Goal: Task Accomplishment & Management: Complete application form

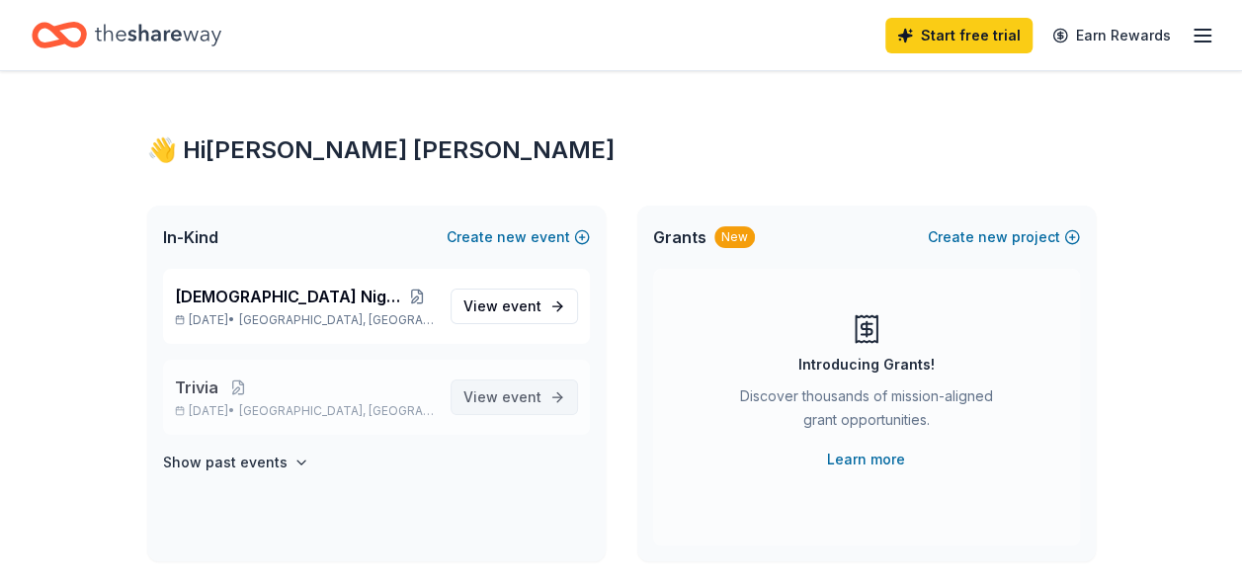
click at [536, 405] on span "View event" at bounding box center [502, 397] width 78 height 24
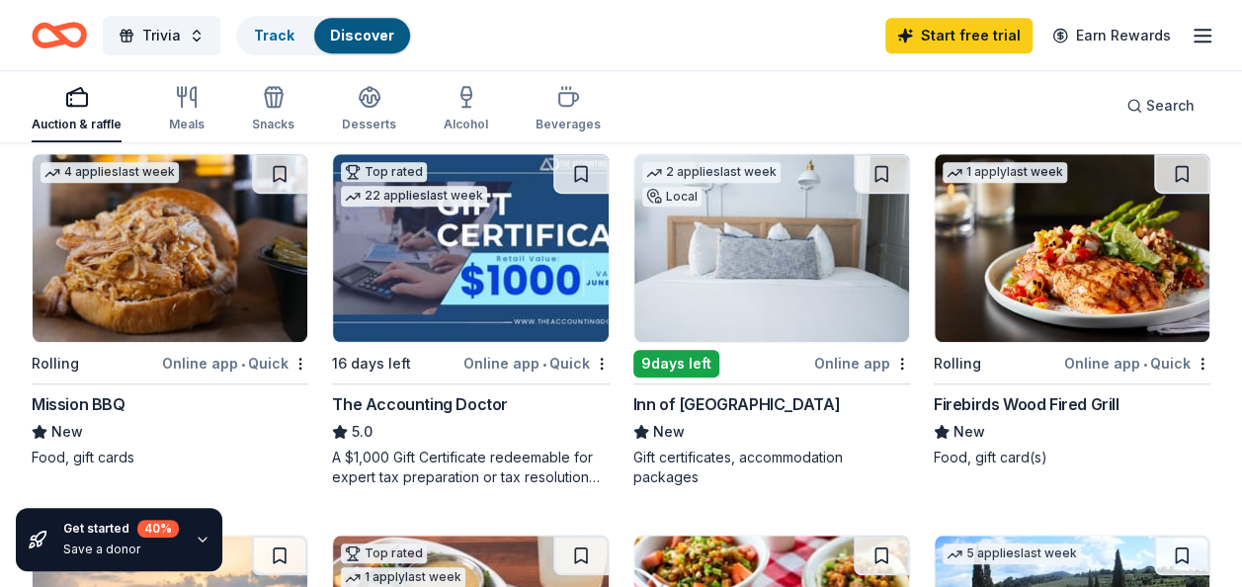
scroll to position [611, 0]
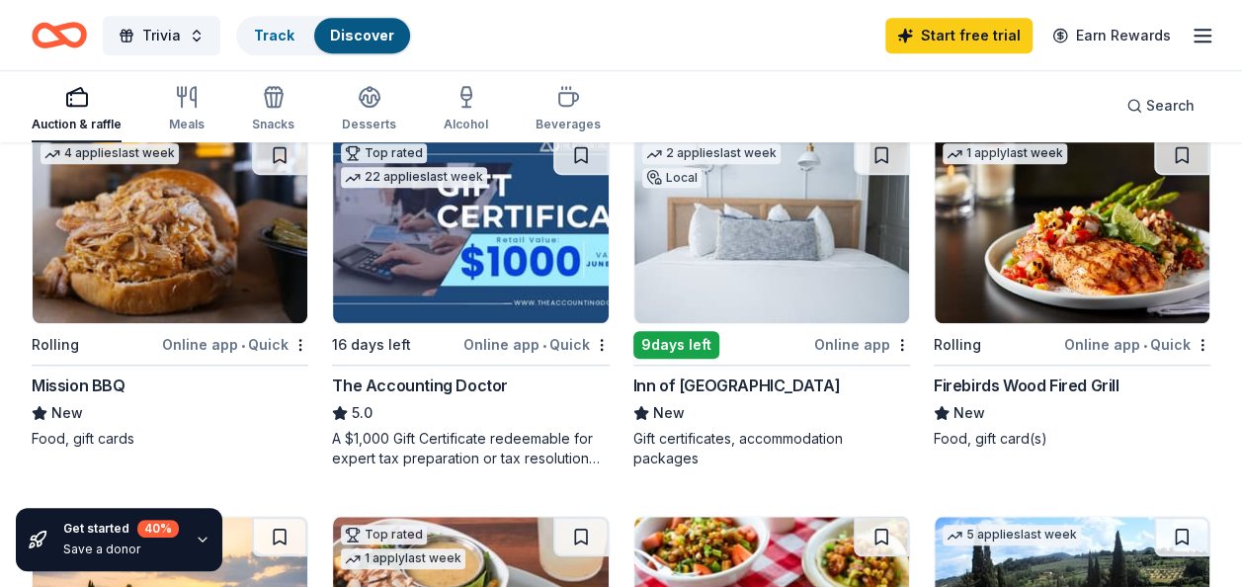
click at [711, 385] on div "Inn of [GEOGRAPHIC_DATA]" at bounding box center [736, 385] width 207 height 24
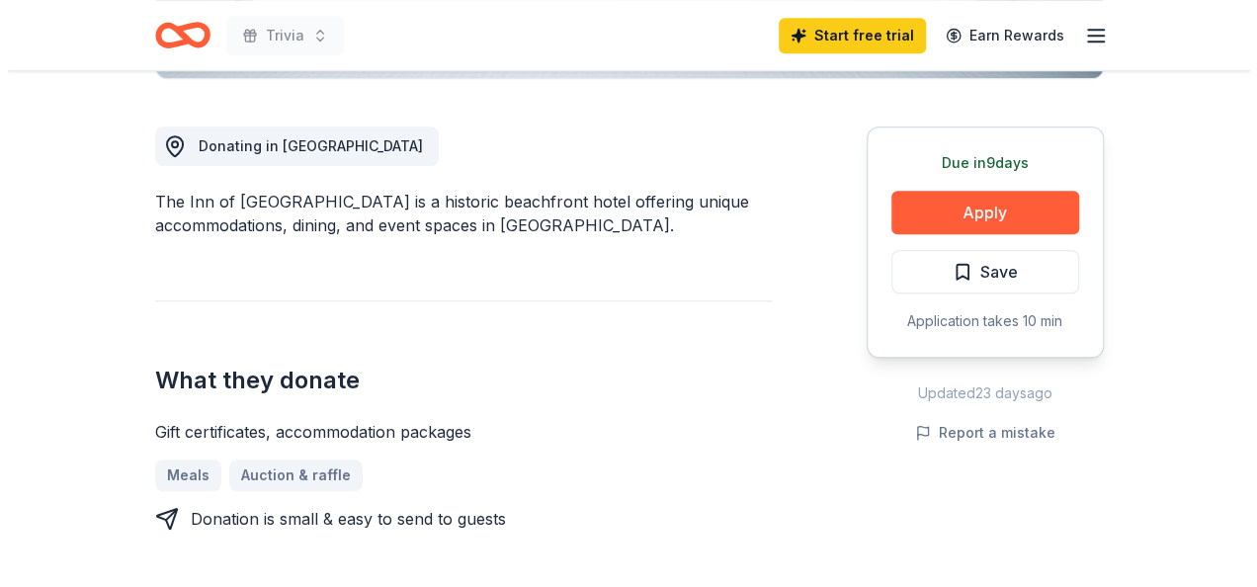
scroll to position [526, 0]
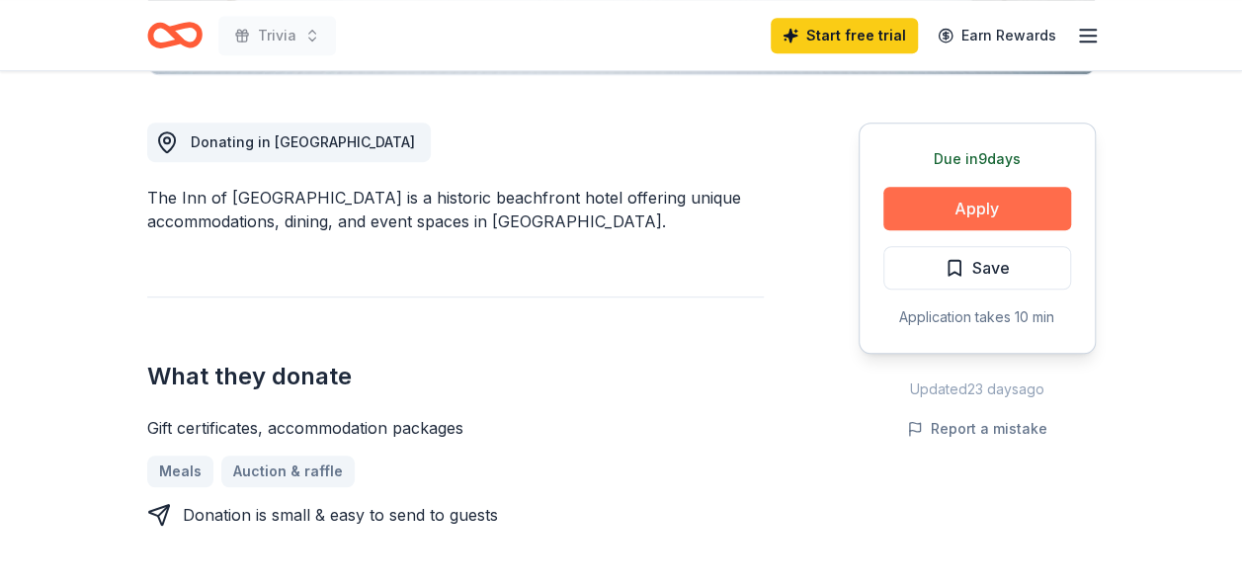
click at [919, 212] on button "Apply" at bounding box center [977, 208] width 188 height 43
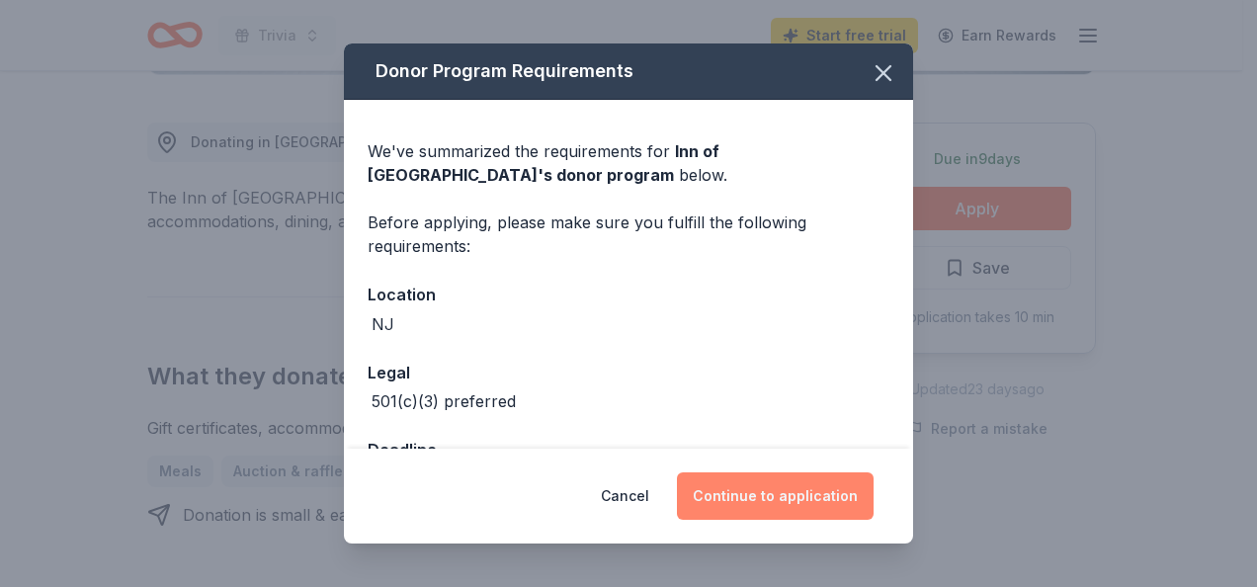
click at [775, 484] on button "Continue to application" at bounding box center [775, 495] width 197 height 47
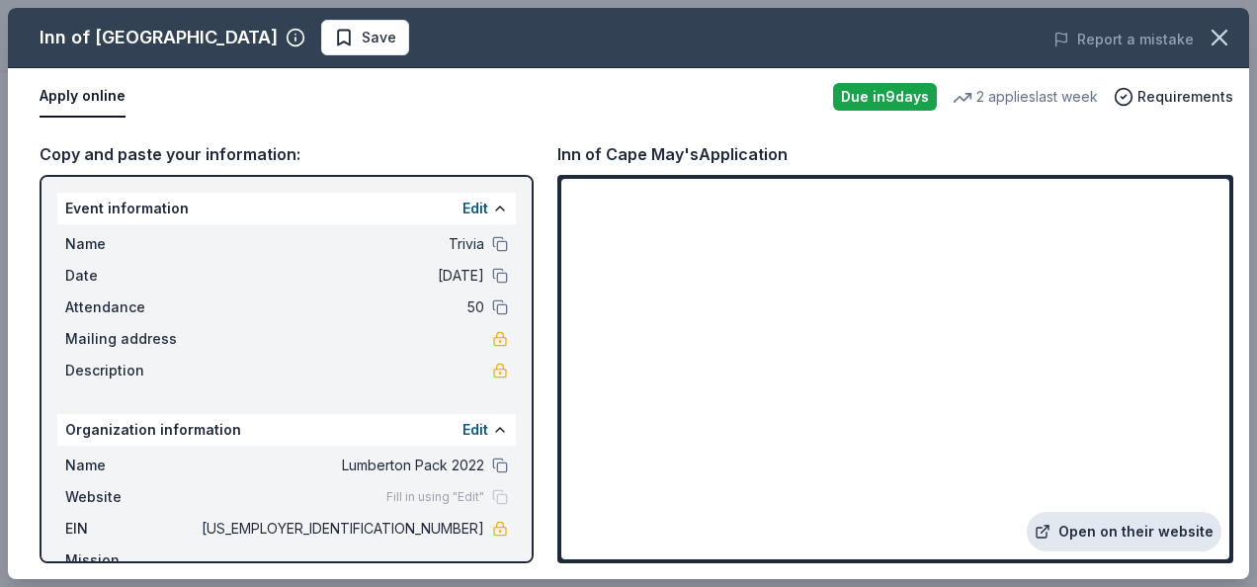
click at [1128, 529] on link "Open on their website" at bounding box center [1124, 532] width 195 height 40
click at [79, 106] on button "Apply online" at bounding box center [83, 96] width 86 height 41
click at [1225, 33] on icon "button" at bounding box center [1219, 38] width 14 height 14
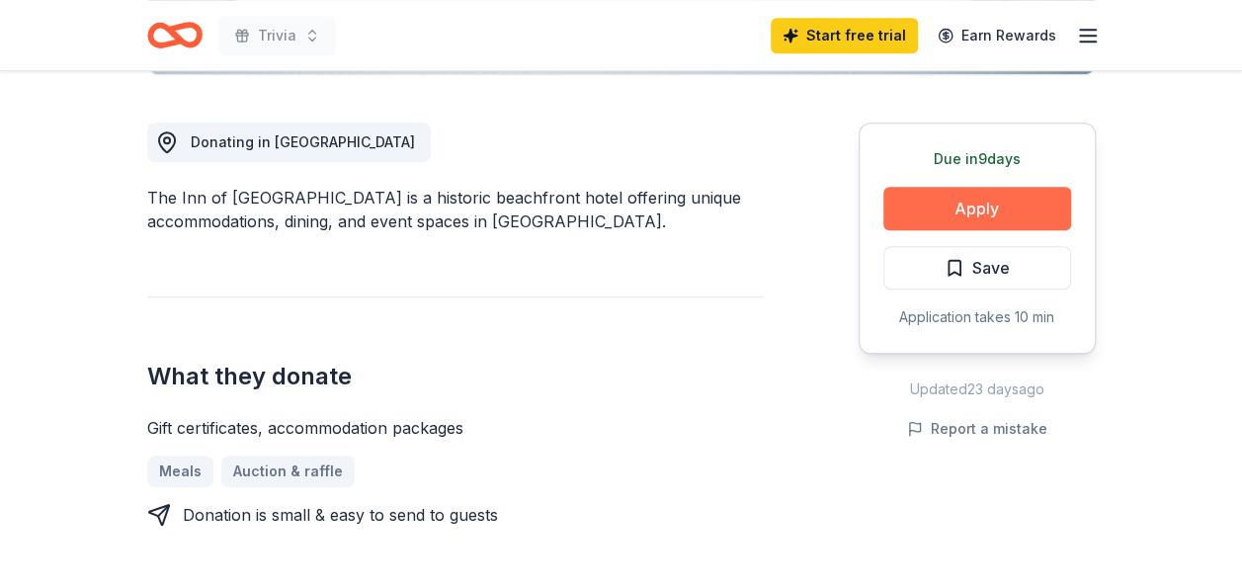
click at [984, 211] on button "Apply" at bounding box center [977, 208] width 188 height 43
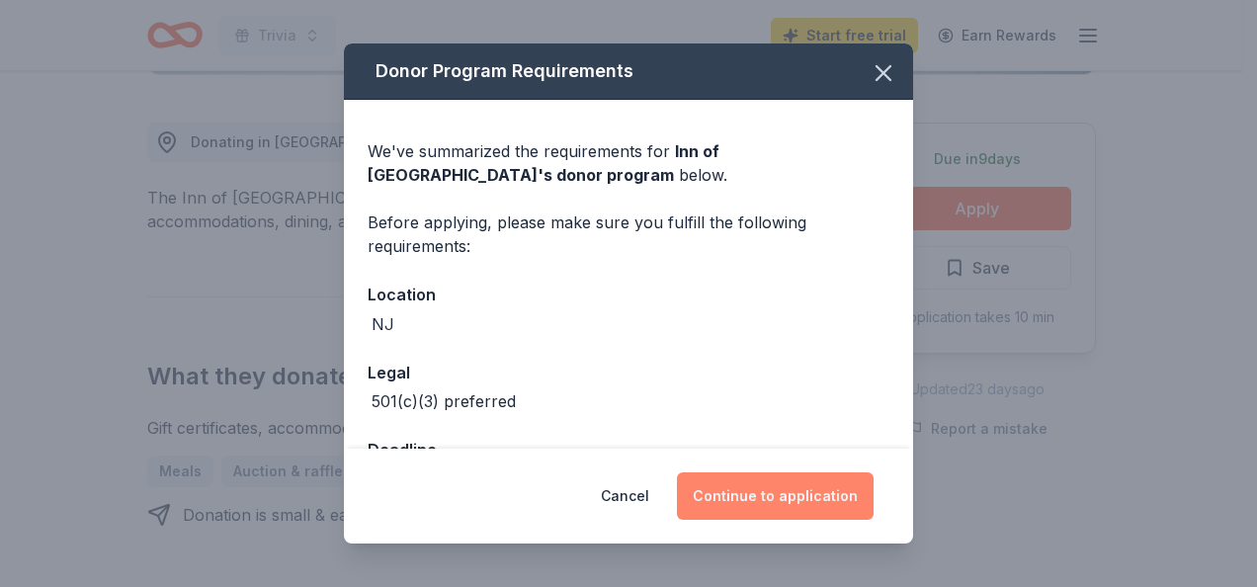
click at [842, 494] on button "Continue to application" at bounding box center [775, 495] width 197 height 47
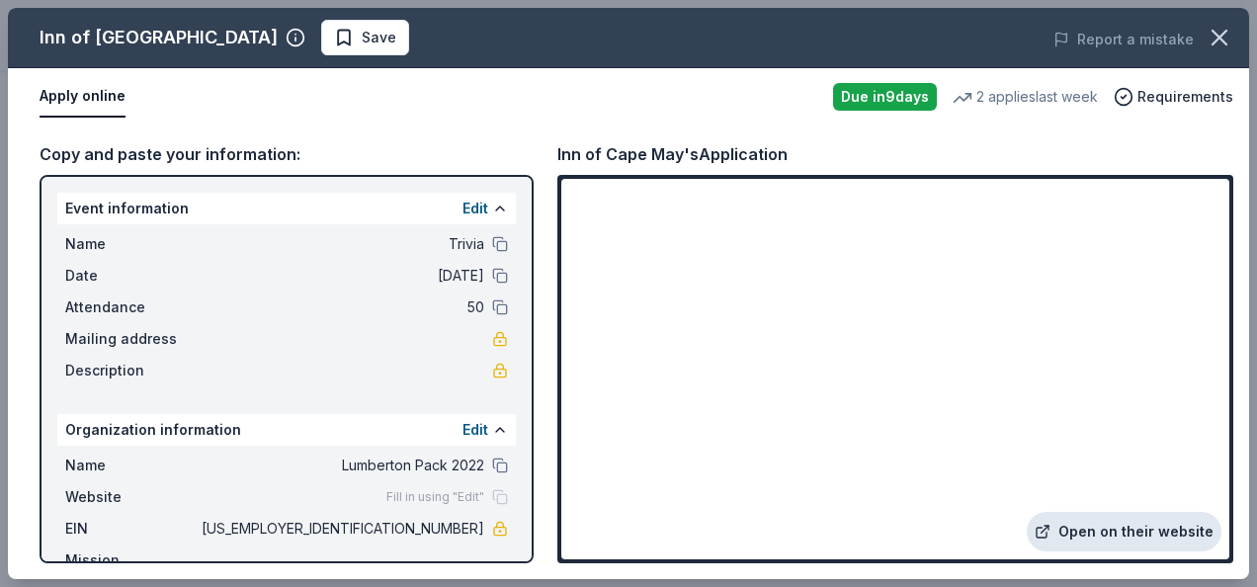
click at [1111, 538] on link "Open on their website" at bounding box center [1124, 532] width 195 height 40
